Goal: Find specific page/section: Find specific page/section

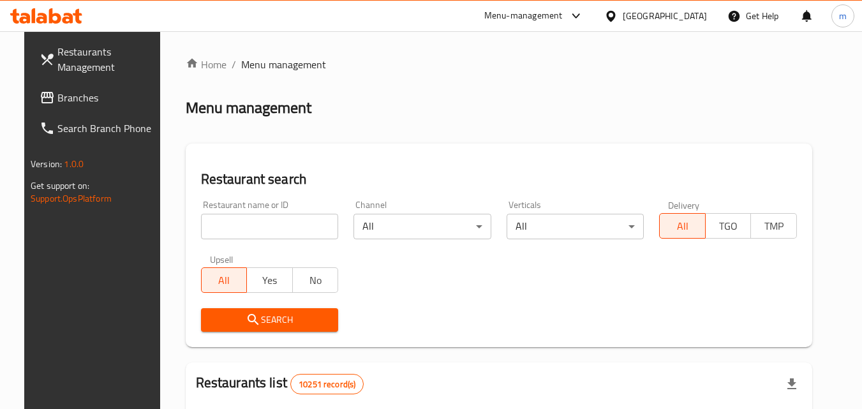
click at [82, 109] on link "Branches" at bounding box center [98, 97] width 139 height 31
click at [83, 94] on span "Branches" at bounding box center [107, 97] width 101 height 15
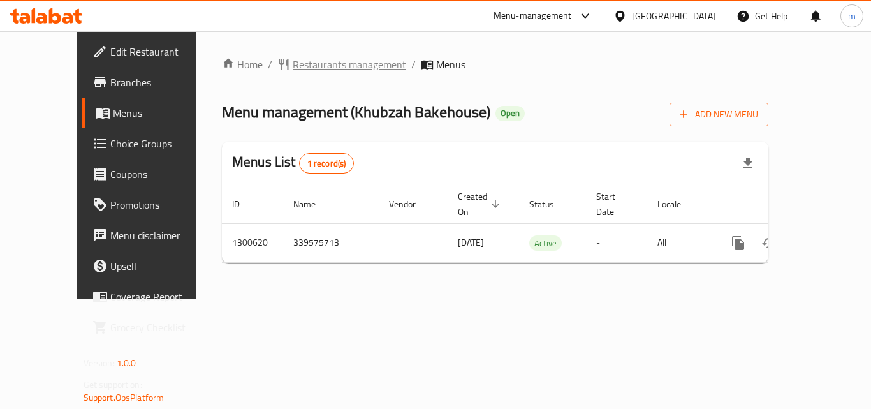
click at [306, 59] on span "Restaurants management" at bounding box center [350, 64] width 114 height 15
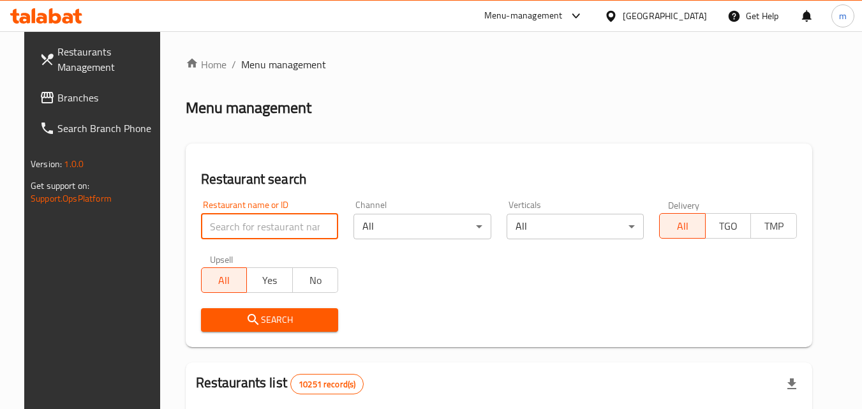
paste input "701796"
type input "701796"
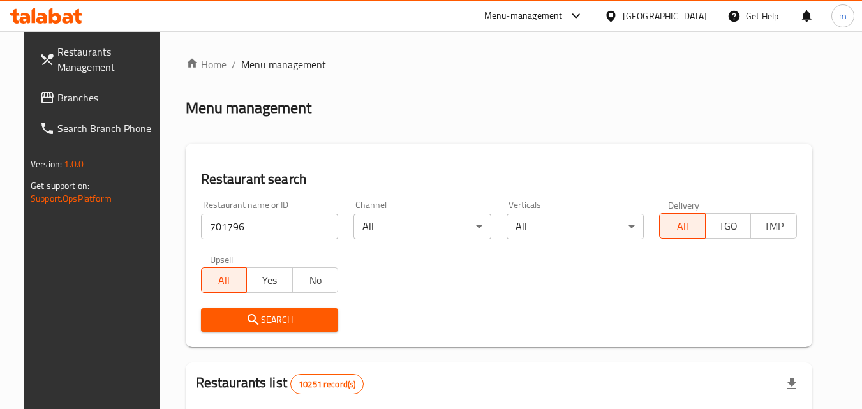
click at [234, 318] on span "Search" at bounding box center [269, 320] width 117 height 16
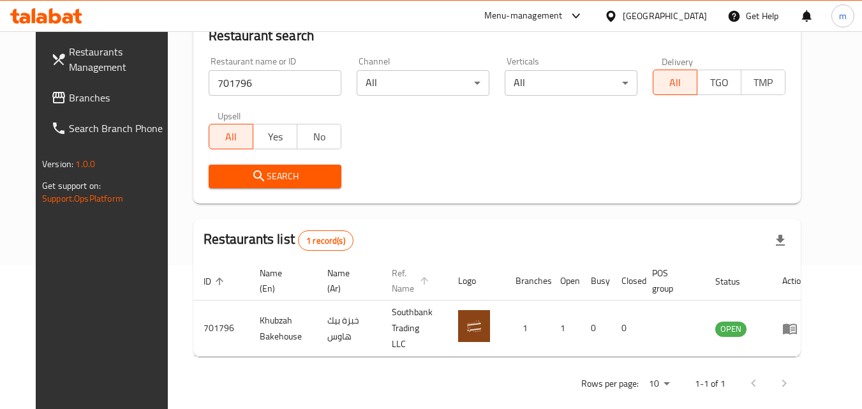
scroll to position [149, 0]
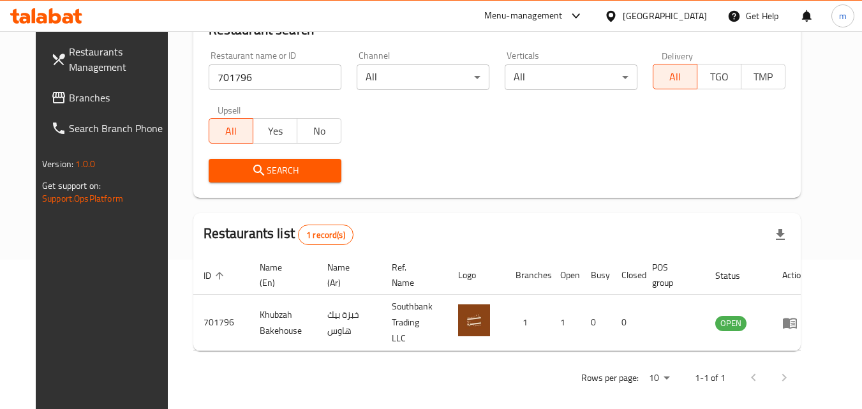
click at [76, 89] on link "Branches" at bounding box center [110, 97] width 139 height 31
